Goal: Task Accomplishment & Management: Use online tool/utility

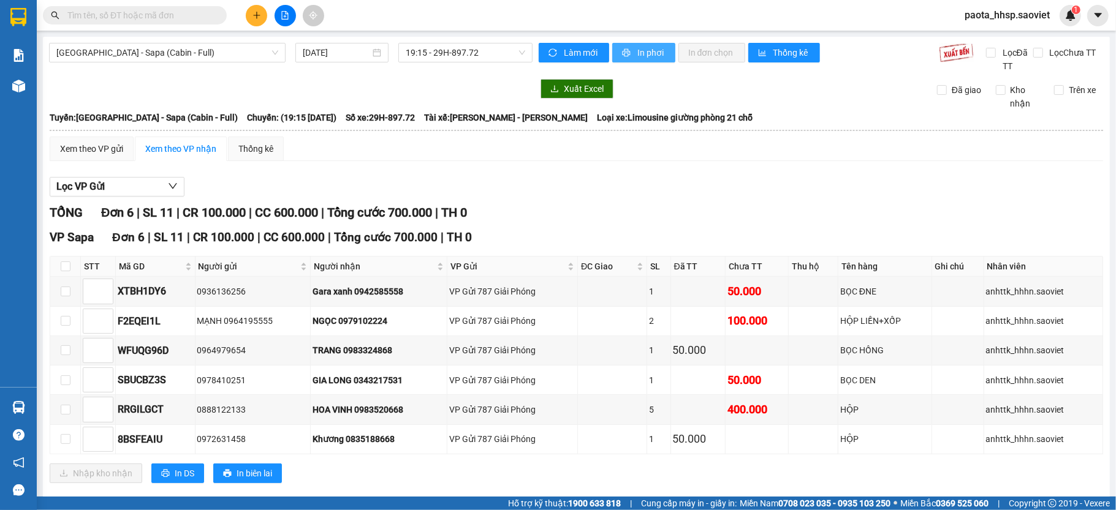
click at [637, 56] on span "In phơi" at bounding box center [651, 52] width 28 height 13
click at [67, 266] on input "checkbox" at bounding box center [66, 267] width 10 height 10
checkbox input "true"
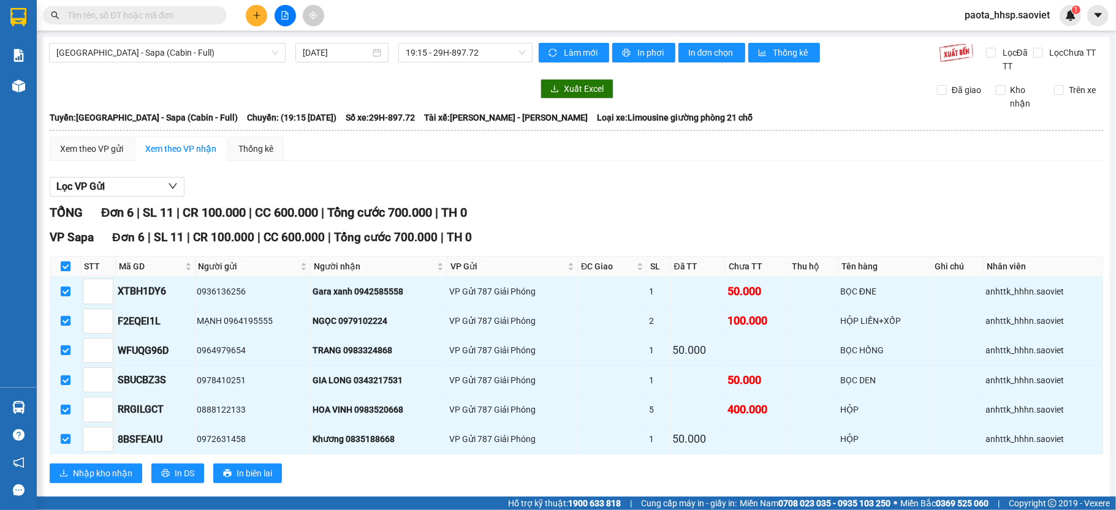
checkbox input "true"
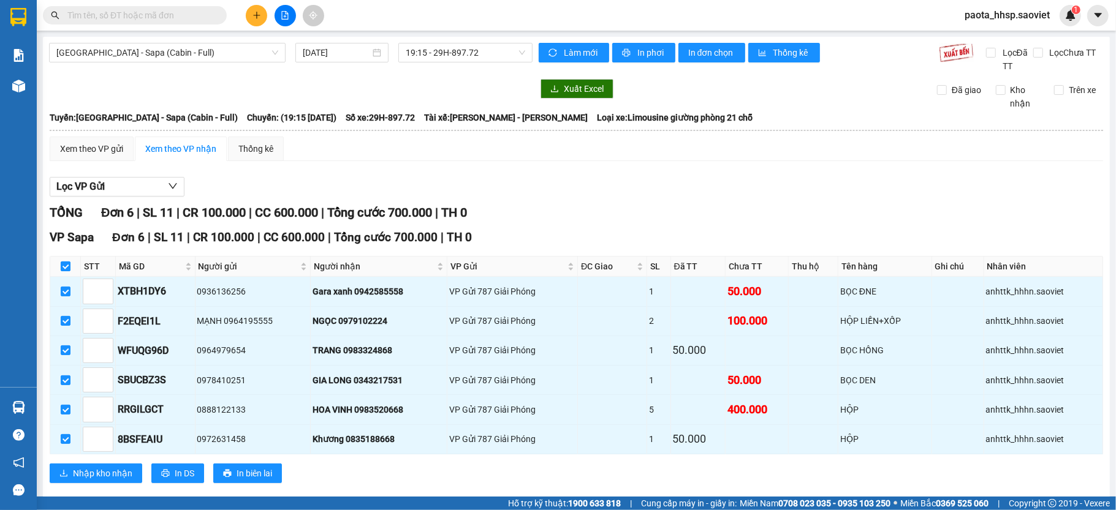
checkbox input "true"
click at [110, 467] on span "Nhập kho nhận" at bounding box center [102, 473] width 59 height 13
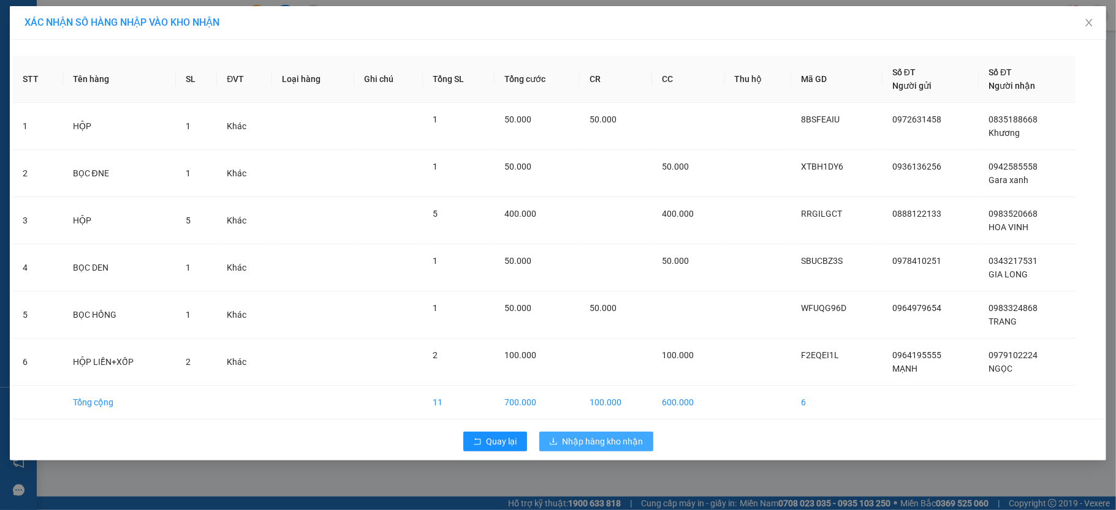
click at [624, 444] on span "Nhập hàng kho nhận" at bounding box center [603, 441] width 81 height 13
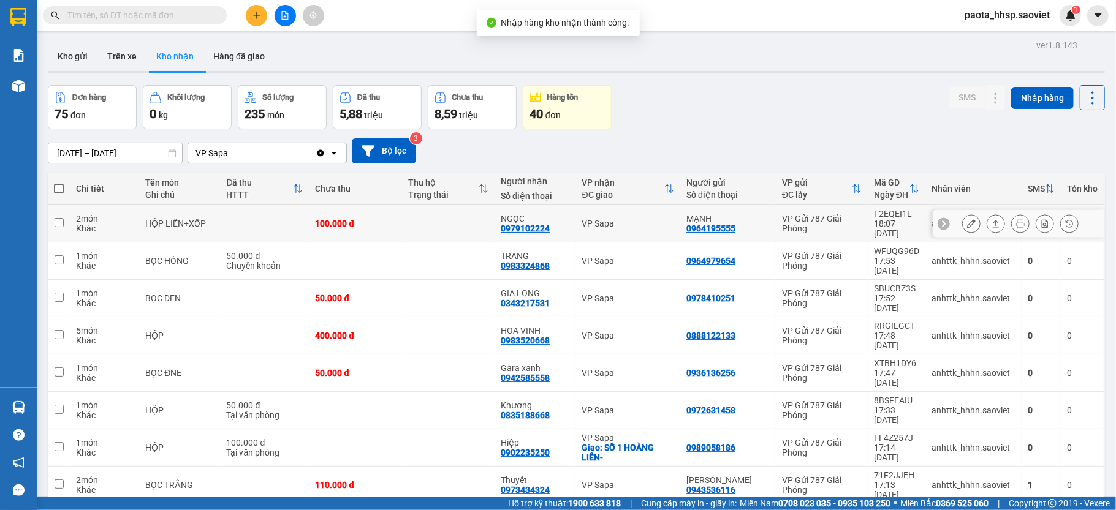
drag, startPoint x: 652, startPoint y: 221, endPoint x: 648, endPoint y: 250, distance: 29.1
click at [652, 224] on div "VP Sapa" at bounding box center [628, 224] width 93 height 10
checkbox input "true"
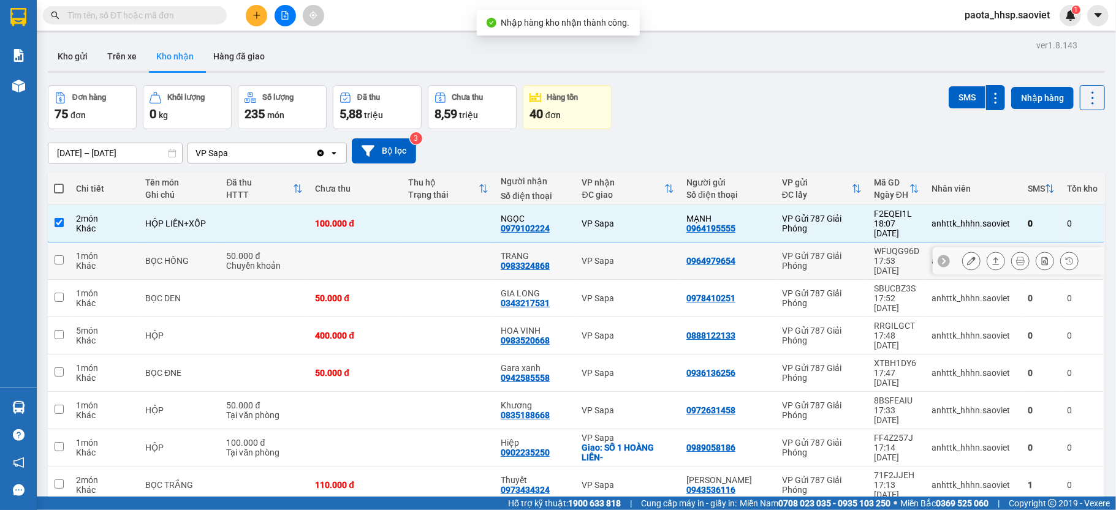
drag, startPoint x: 646, startPoint y: 251, endPoint x: 645, endPoint y: 260, distance: 9.2
click at [645, 256] on div "VP Sapa" at bounding box center [628, 261] width 93 height 10
checkbox input "true"
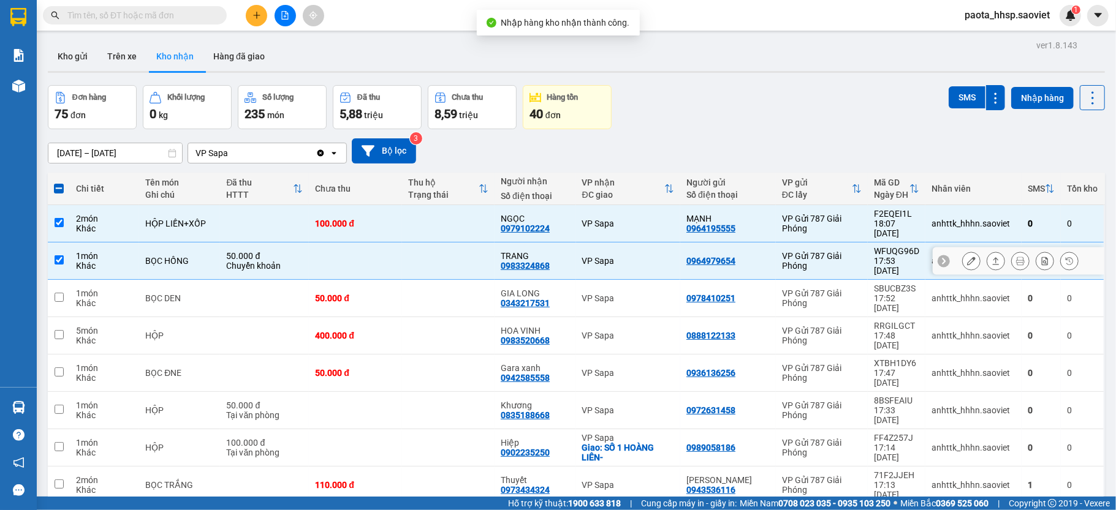
click at [643, 282] on td "VP Sapa" at bounding box center [628, 298] width 105 height 37
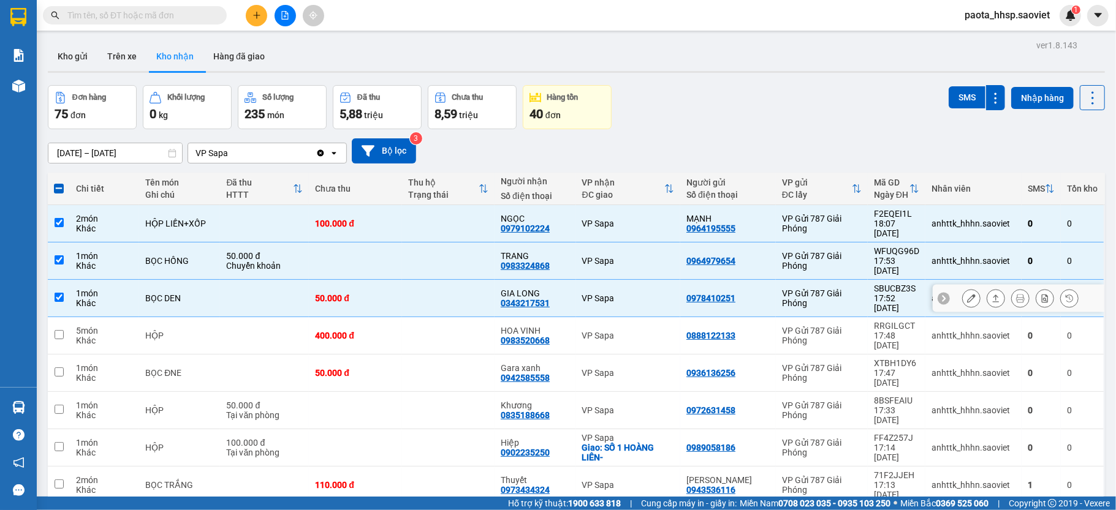
checkbox input "true"
click at [638, 317] on td "VP Sapa" at bounding box center [628, 335] width 105 height 37
checkbox input "true"
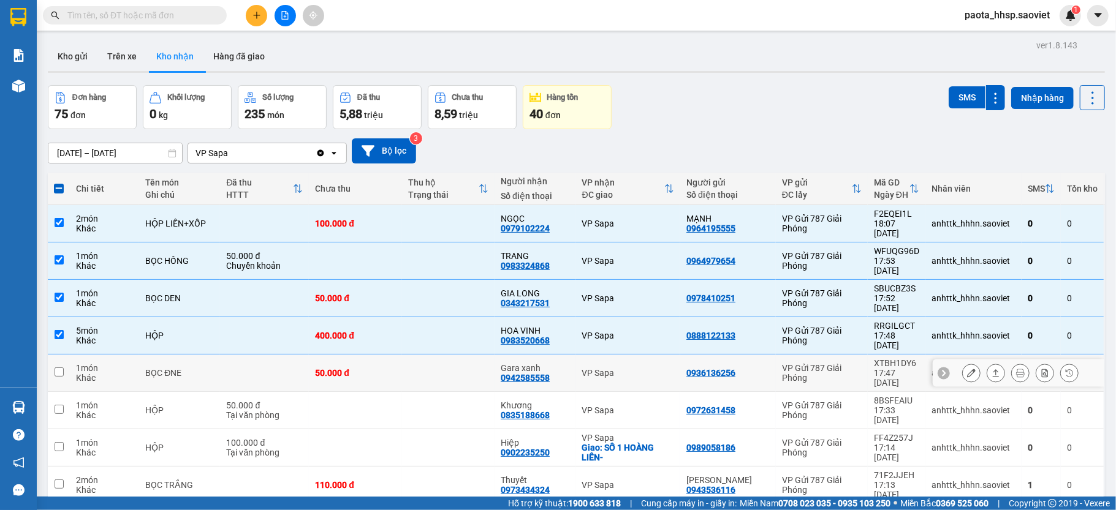
drag, startPoint x: 634, startPoint y: 332, endPoint x: 653, endPoint y: 332, distance: 19.0
click at [636, 368] on div "VP Sapa" at bounding box center [628, 373] width 93 height 10
checkbox input "true"
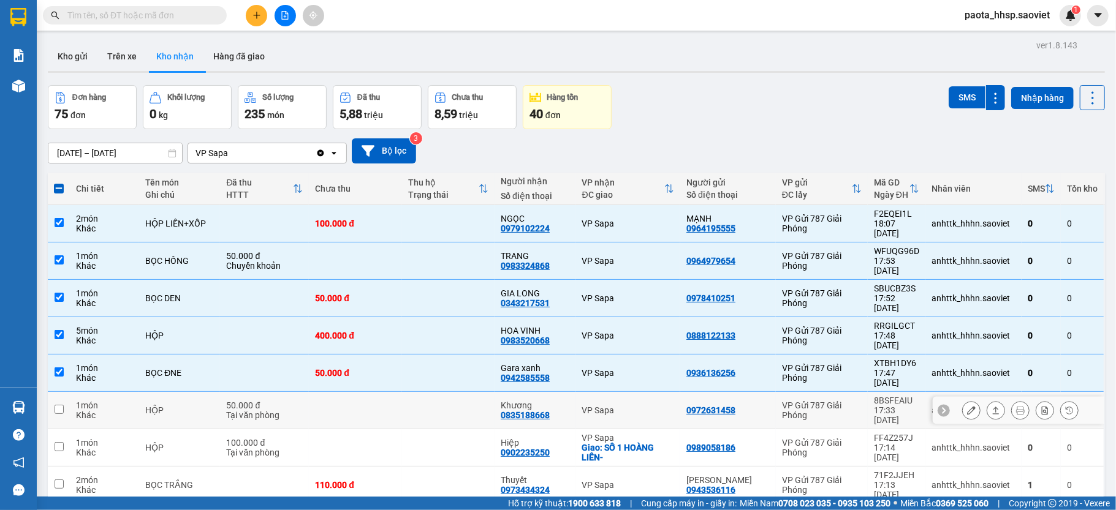
click at [627, 406] on div "VP Sapa" at bounding box center [628, 411] width 93 height 10
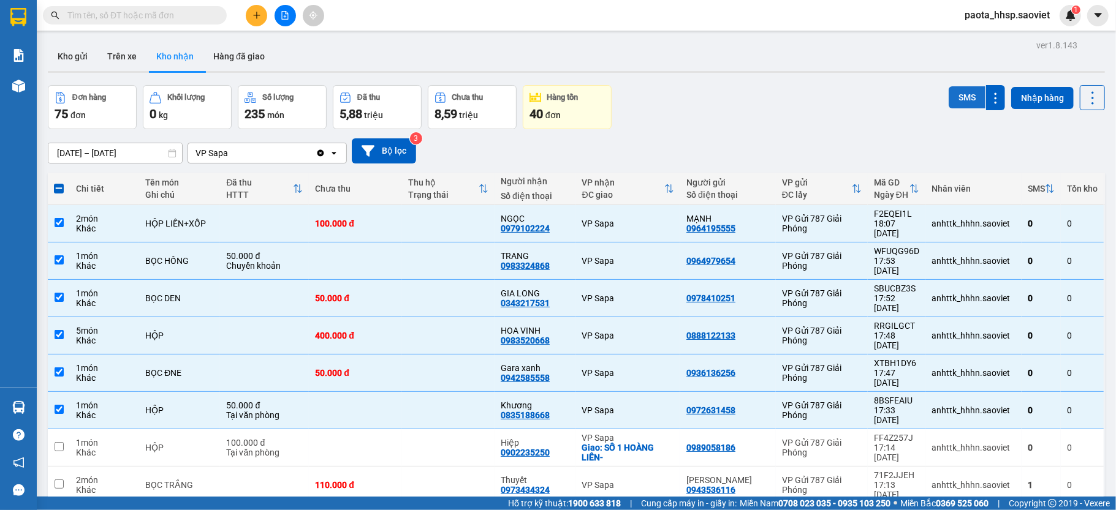
click at [949, 101] on button "SMS" at bounding box center [967, 97] width 37 height 22
click at [133, 392] on td "1 món Khác" at bounding box center [104, 410] width 69 height 37
checkbox input "false"
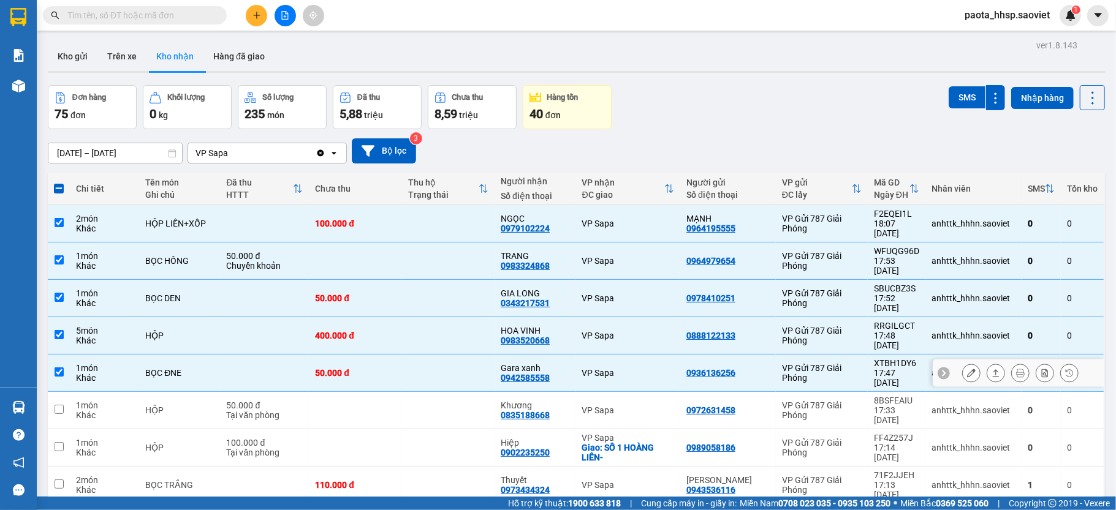
drag, startPoint x: 129, startPoint y: 328, endPoint x: 124, endPoint y: 300, distance: 28.6
click at [129, 363] on div "1 món" at bounding box center [104, 368] width 57 height 10
checkbox input "false"
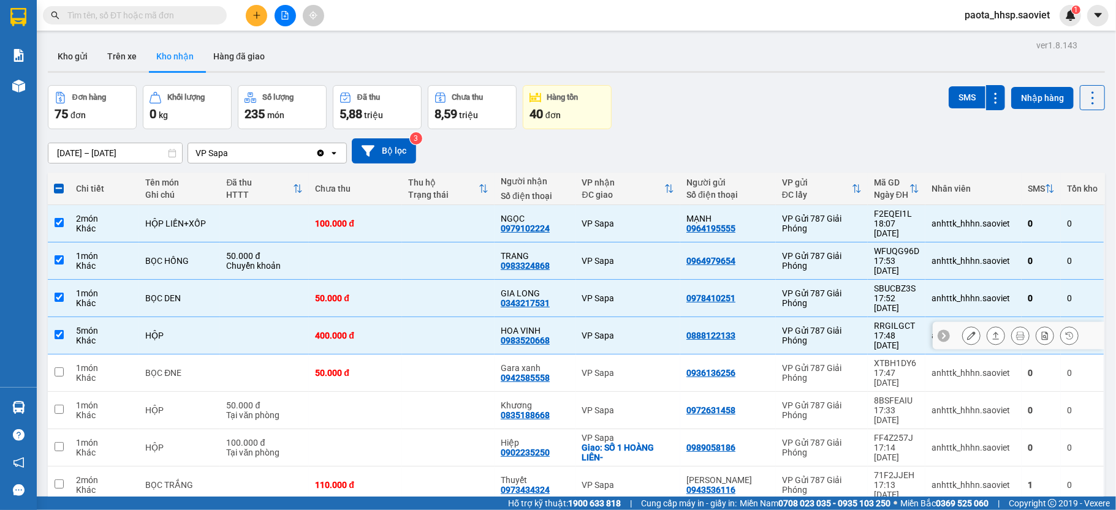
drag, startPoint x: 124, startPoint y: 300, endPoint x: 111, endPoint y: 275, distance: 27.7
click at [121, 326] on div "5 món" at bounding box center [104, 331] width 57 height 10
checkbox input "false"
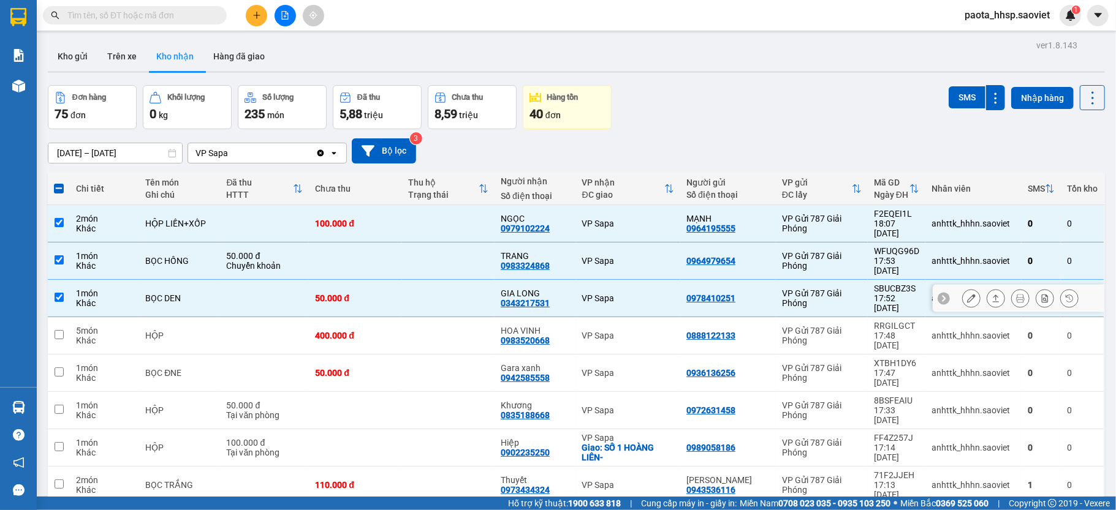
drag, startPoint x: 110, startPoint y: 271, endPoint x: 100, endPoint y: 251, distance: 22.5
click at [108, 289] on div "1 món" at bounding box center [104, 294] width 57 height 10
checkbox input "false"
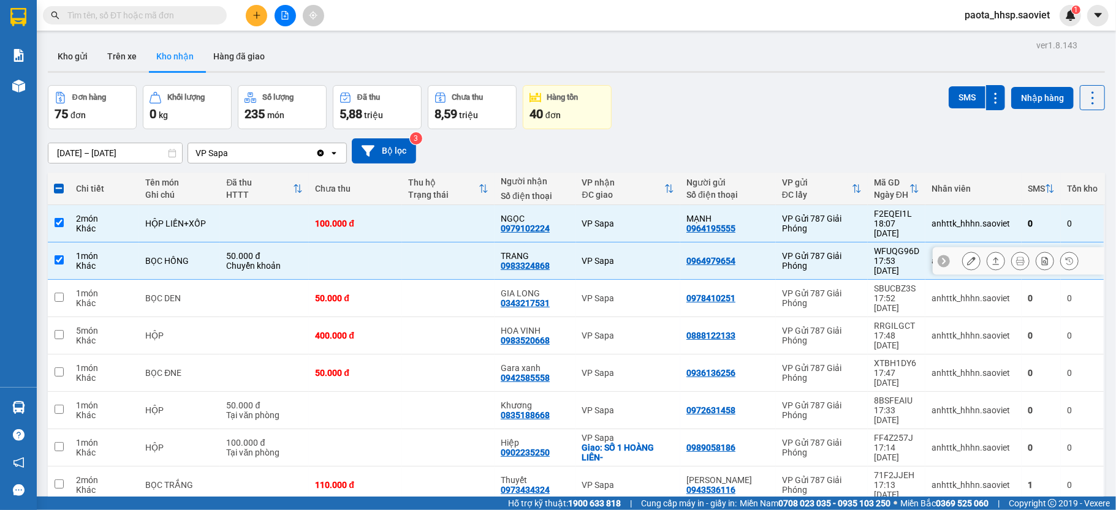
drag, startPoint x: 99, startPoint y: 248, endPoint x: 92, endPoint y: 211, distance: 37.5
click at [99, 251] on div "1 món Khác" at bounding box center [104, 261] width 57 height 20
checkbox input "false"
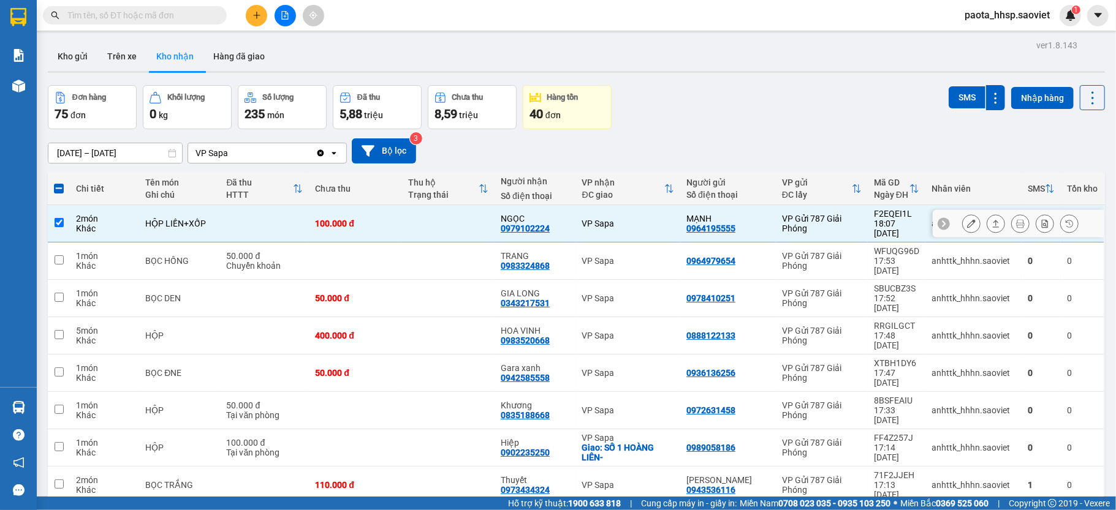
click at [91, 214] on div "2 món" at bounding box center [104, 219] width 57 height 10
checkbox input "false"
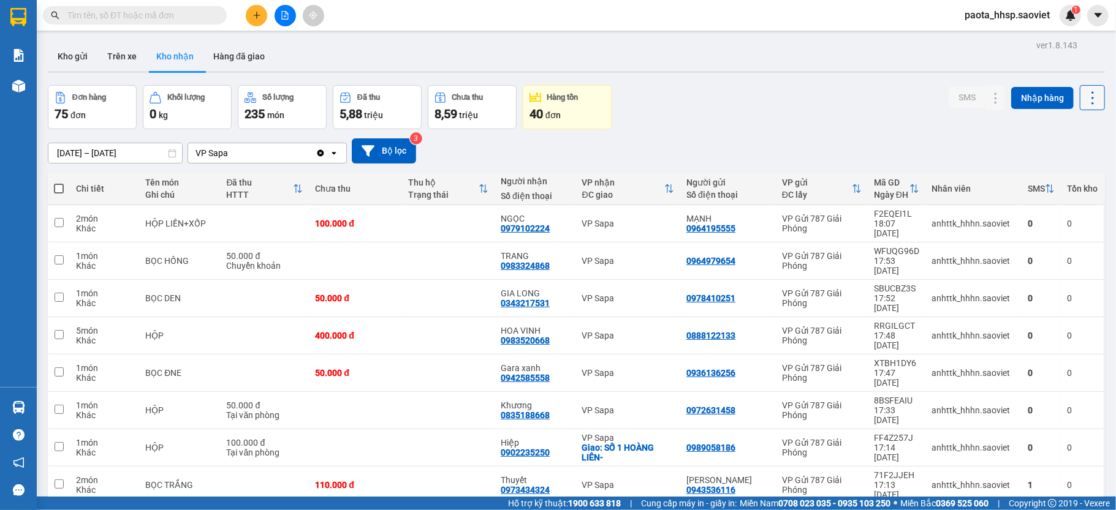
click at [1084, 101] on icon at bounding box center [1092, 97] width 17 height 17
click at [1066, 151] on span "Làm mới" at bounding box center [1062, 152] width 34 height 12
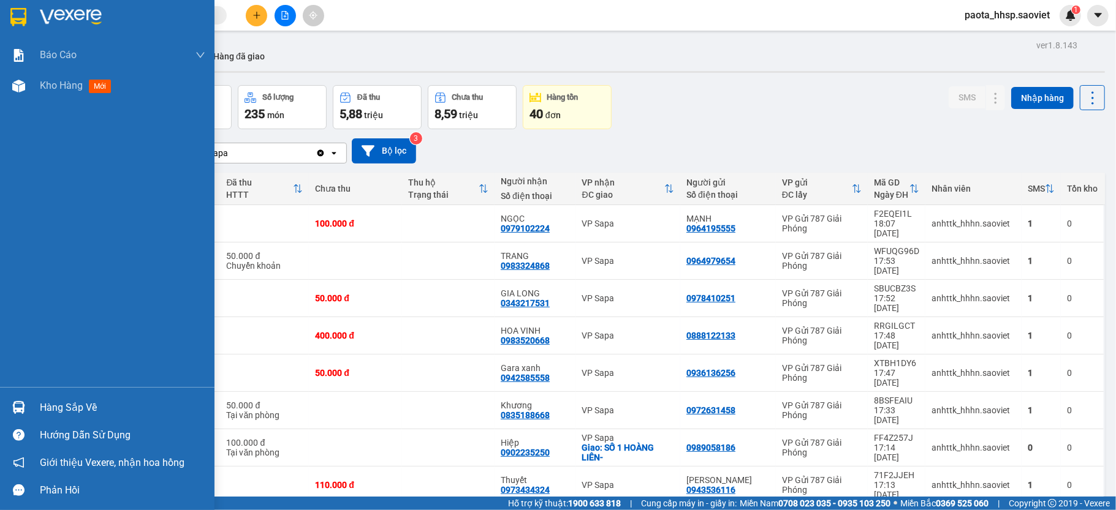
click at [32, 408] on div "Hàng sắp về" at bounding box center [107, 408] width 214 height 28
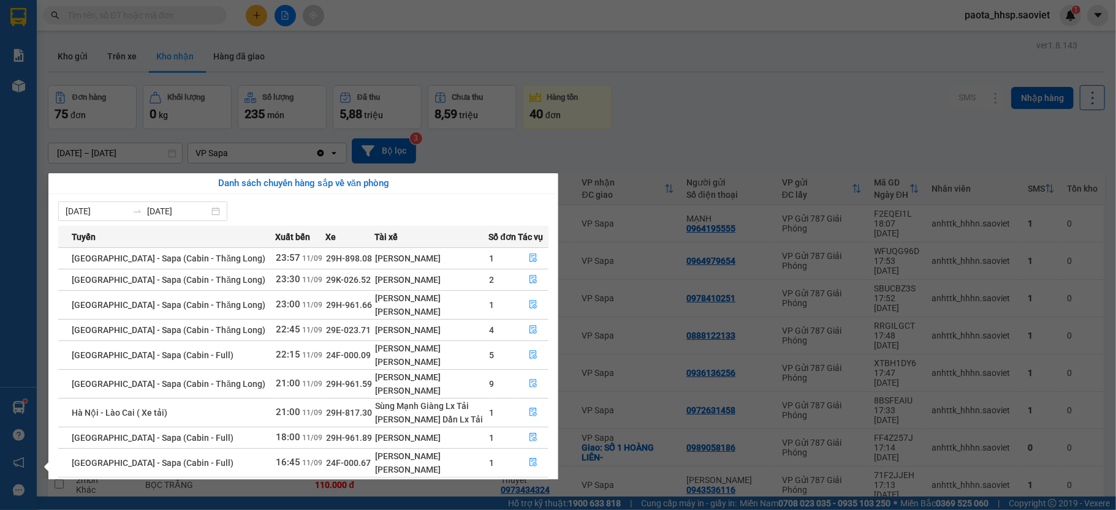
click at [738, 88] on section "Kết quả tìm kiếm ( 0 ) Bộ lọc No Data paota_hhsp.saoviet 1 Báo cáo 1B. Chi tiết…" at bounding box center [558, 255] width 1116 height 510
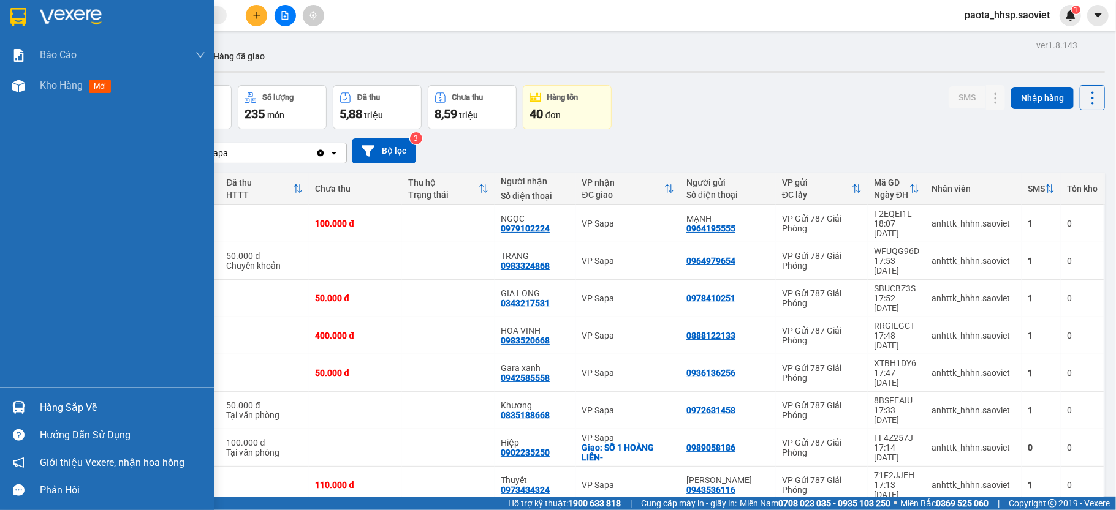
click at [92, 407] on div "Hàng sắp về" at bounding box center [122, 408] width 165 height 18
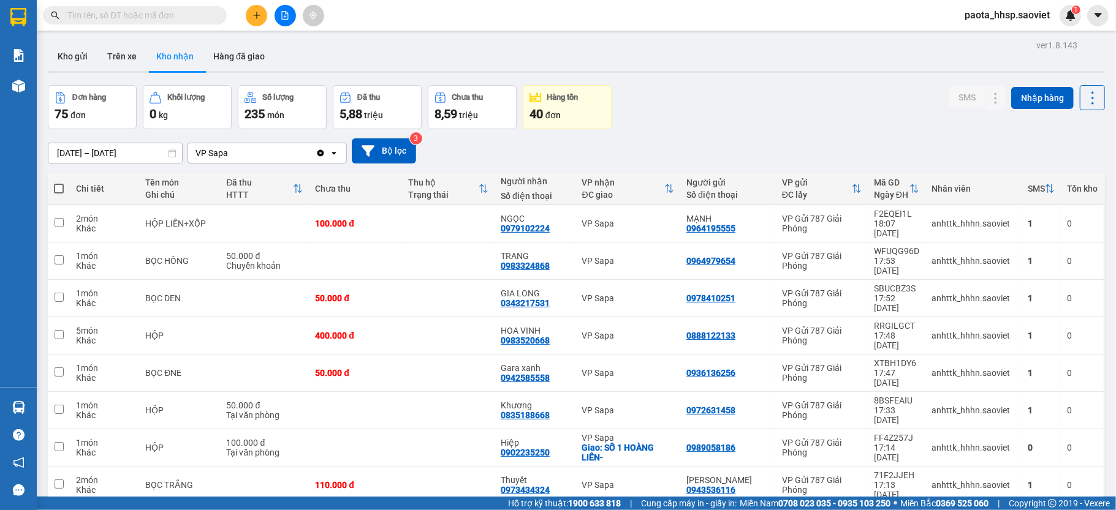
click at [830, 86] on section "Kết quả tìm kiếm ( 0 ) Bộ lọc No Data paota_hhsp.saoviet 1 Báo cáo 1B. Chi tiết…" at bounding box center [558, 255] width 1116 height 510
